Goal: Information Seeking & Learning: Check status

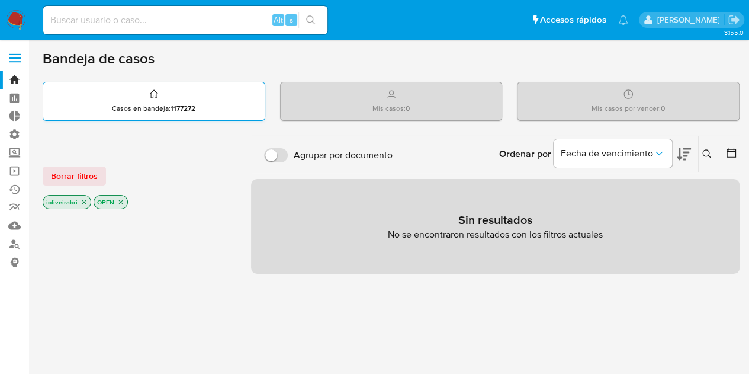
click at [221, 92] on div "Casos en bandeja : 1177272" at bounding box center [154, 101] width 222 height 38
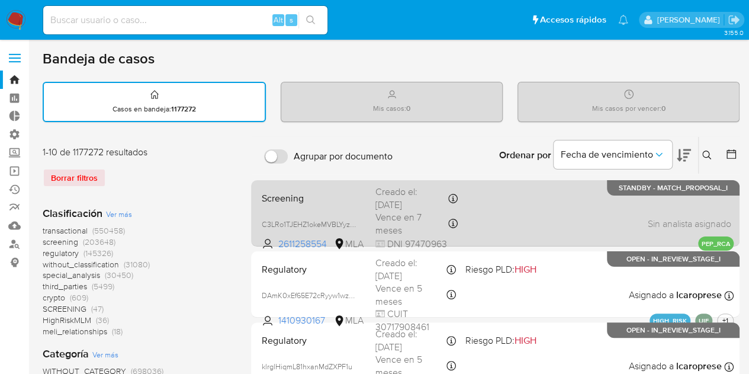
click at [315, 198] on span "Screening" at bounding box center [314, 197] width 104 height 15
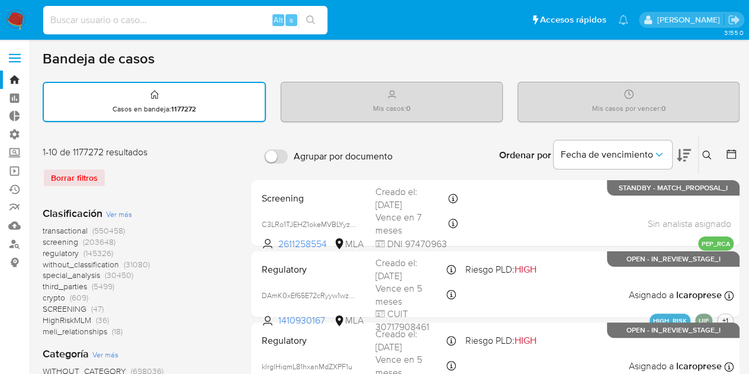
click at [225, 18] on input at bounding box center [185, 19] width 284 height 15
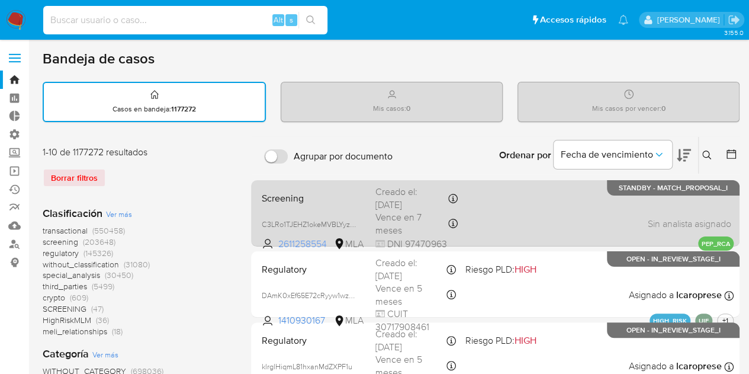
click at [300, 243] on span "2611258554" at bounding box center [304, 244] width 53 height 13
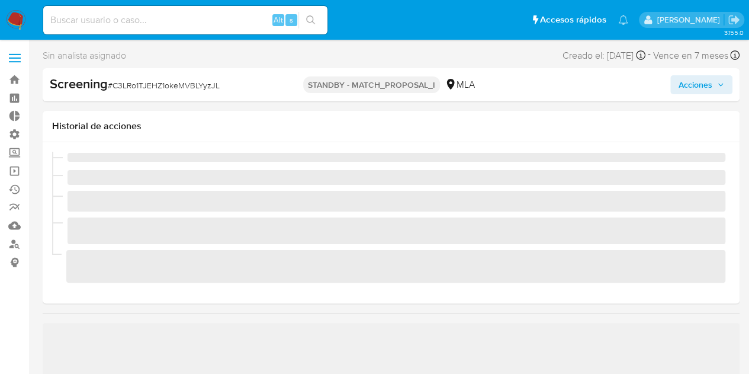
scroll to position [529, 0]
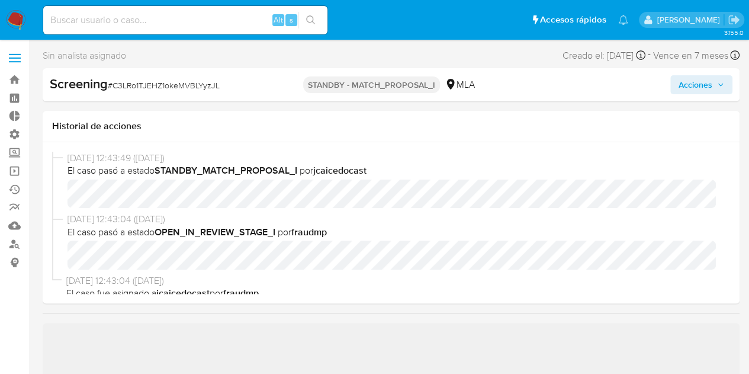
select select "10"
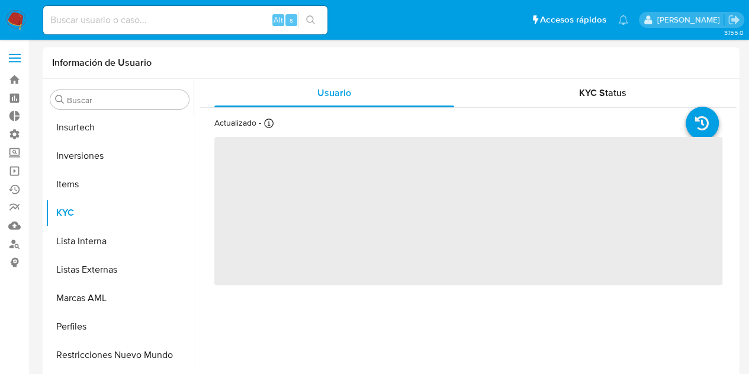
scroll to position [529, 0]
